Goal: Transaction & Acquisition: Purchase product/service

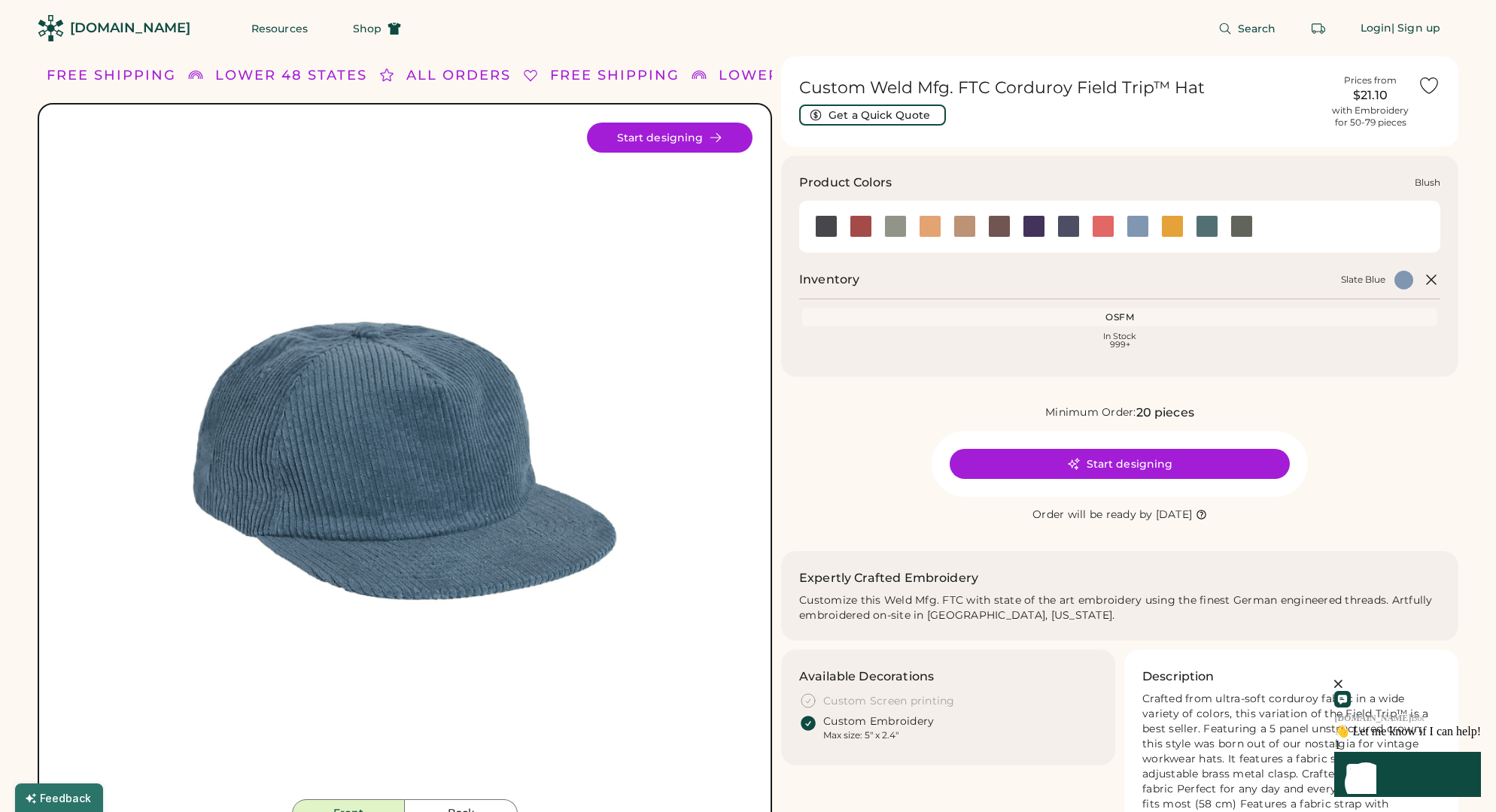
click at [858, 228] on div at bounding box center [860, 226] width 22 height 22
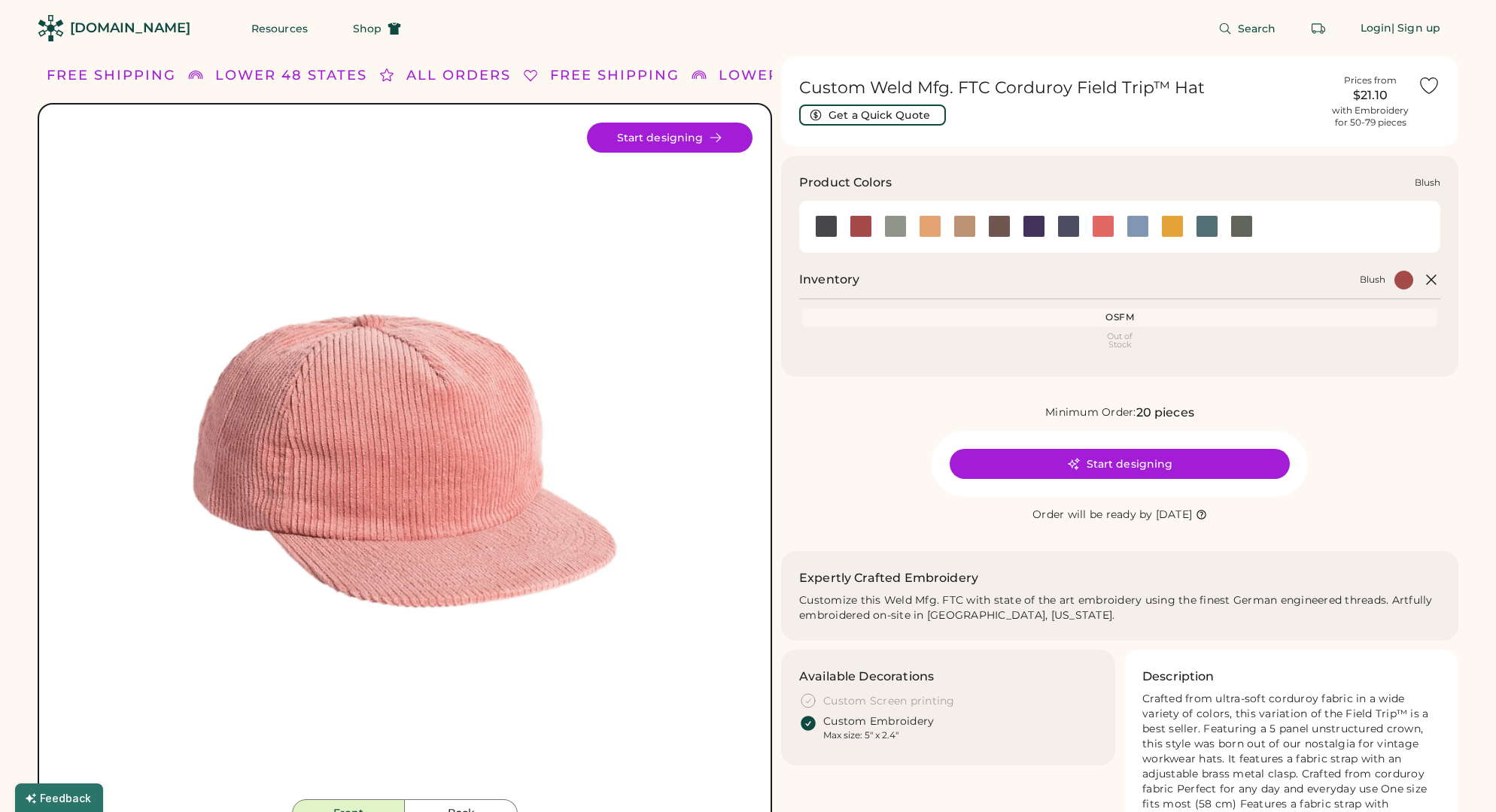
click at [861, 231] on div at bounding box center [860, 226] width 22 height 22
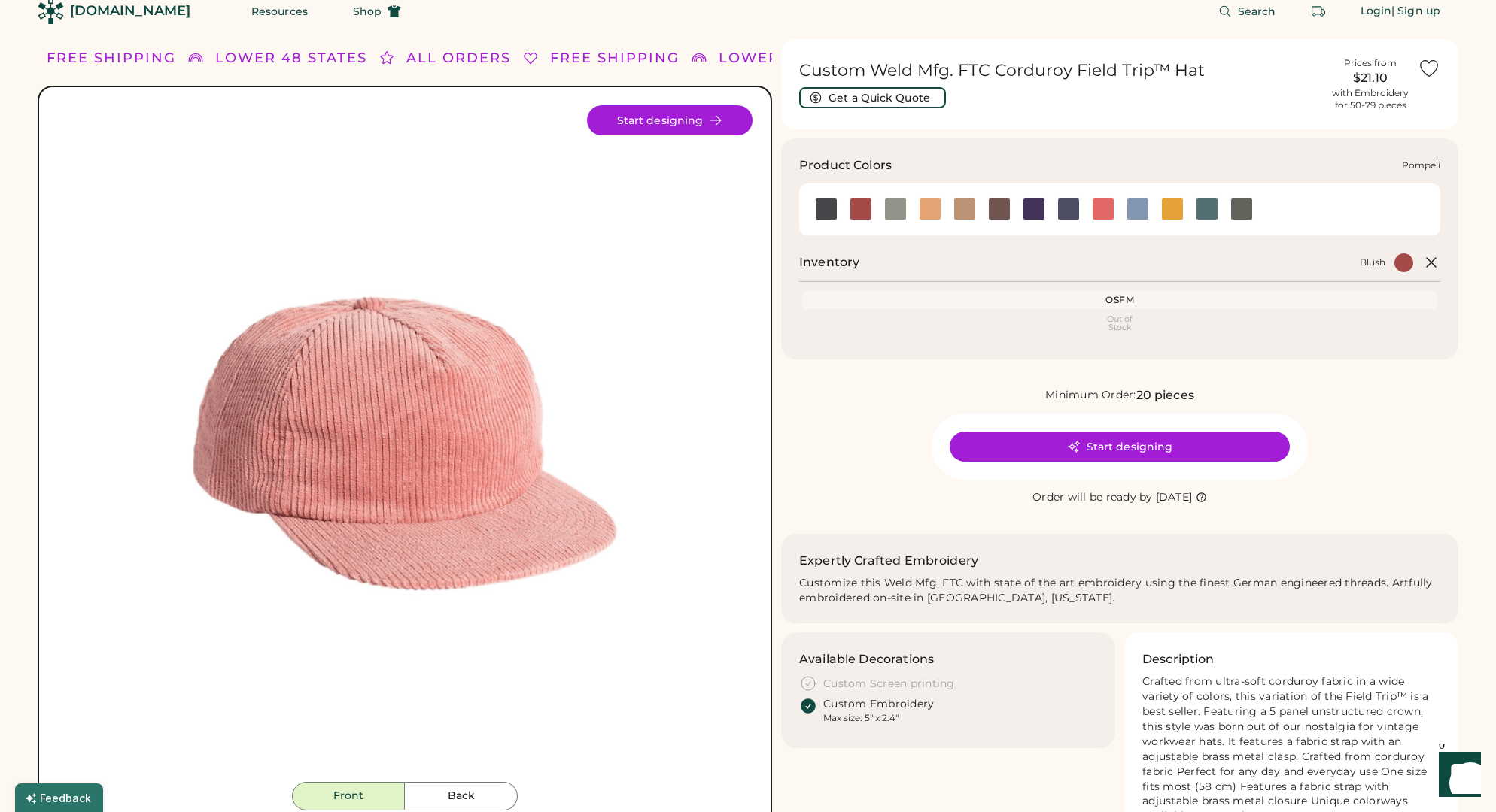
click at [1105, 211] on div at bounding box center [1103, 209] width 22 height 22
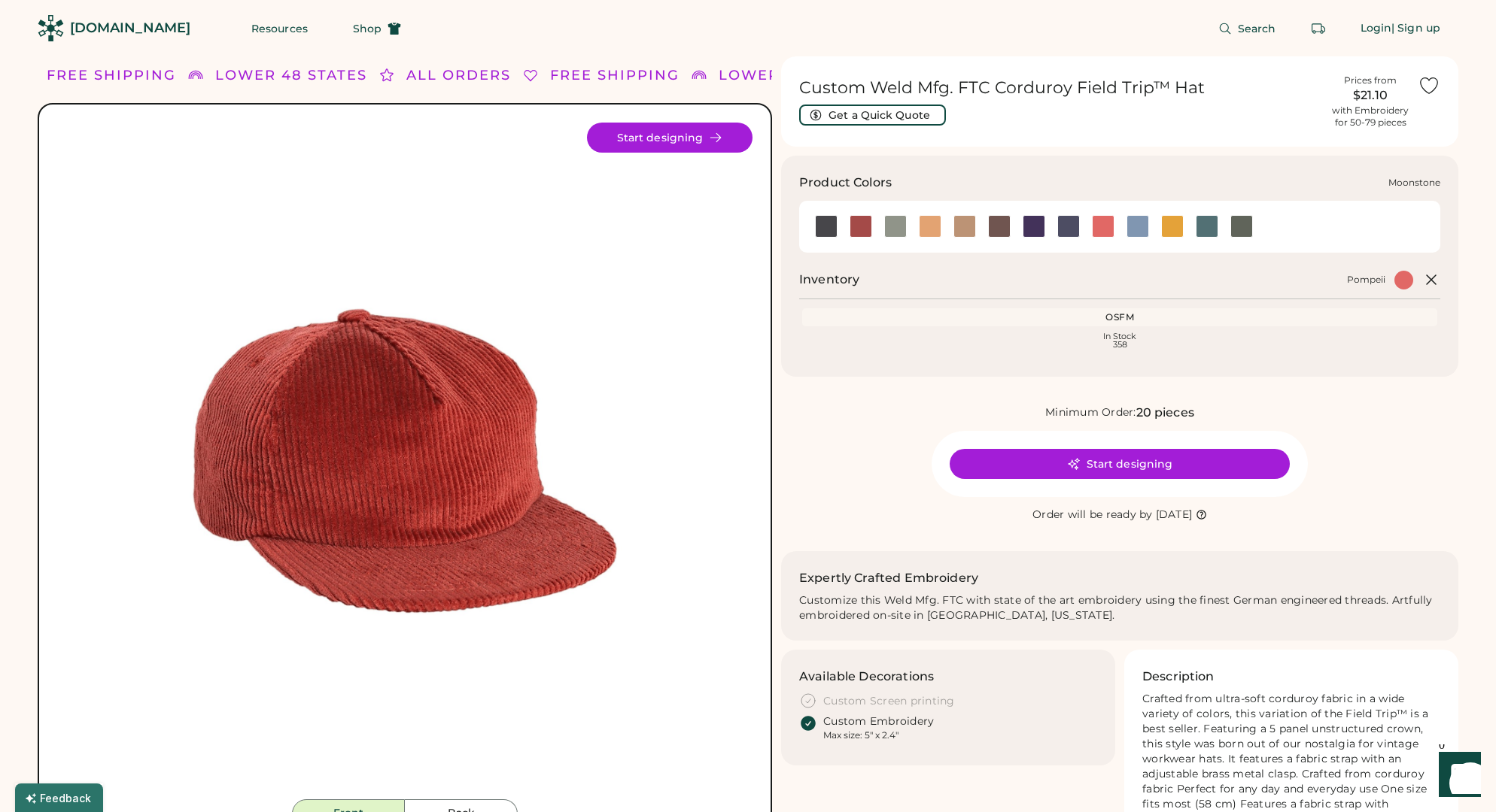
click at [1039, 234] on div at bounding box center [1034, 226] width 22 height 22
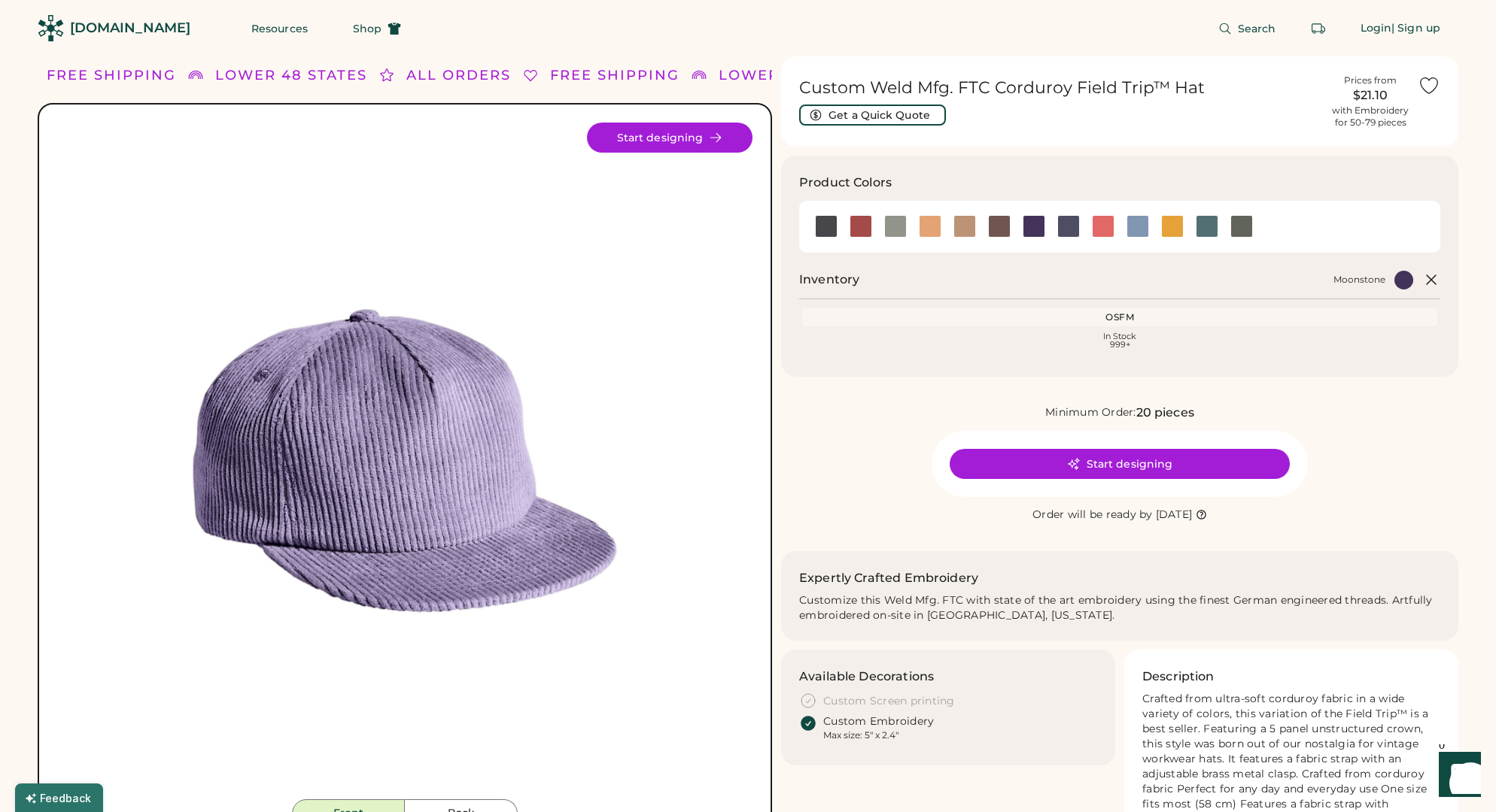
click at [1406, 274] on div at bounding box center [1403, 280] width 19 height 19
click at [1361, 281] on div "Moonstone" at bounding box center [1359, 279] width 52 height 12
click at [1436, 276] on icon at bounding box center [1431, 280] width 9 height 9
